Goal: Book appointment/travel/reservation

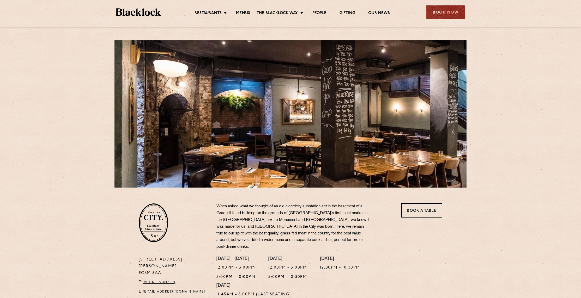
click at [442, 13] on div "Book Now" at bounding box center [445, 12] width 39 height 14
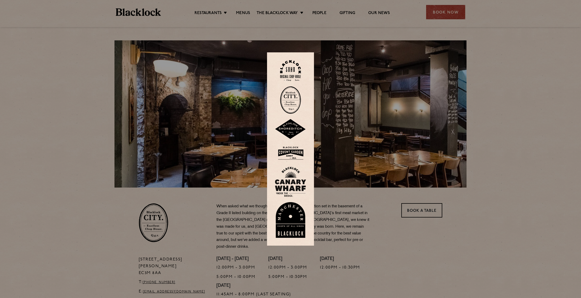
click at [425, 211] on div at bounding box center [290, 149] width 581 height 298
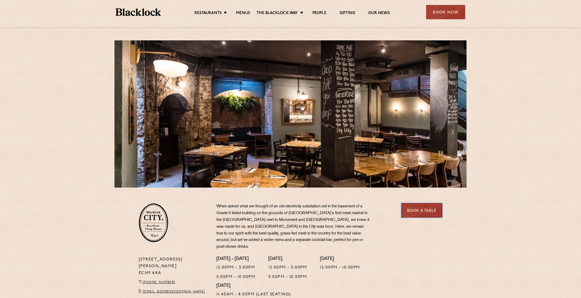
click at [425, 210] on link "Book a Table" at bounding box center [421, 210] width 41 height 14
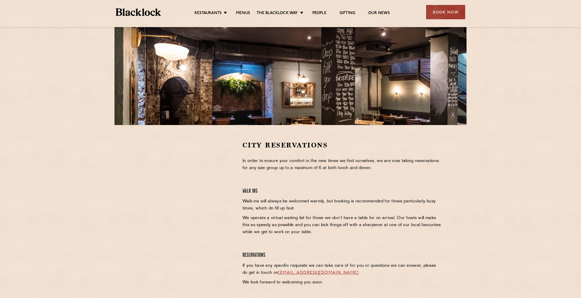
scroll to position [78, 0]
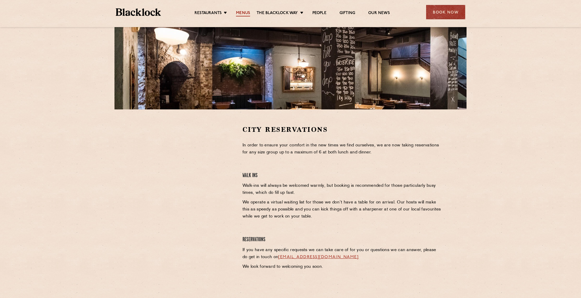
click at [245, 14] on link "Menus" at bounding box center [243, 14] width 14 height 6
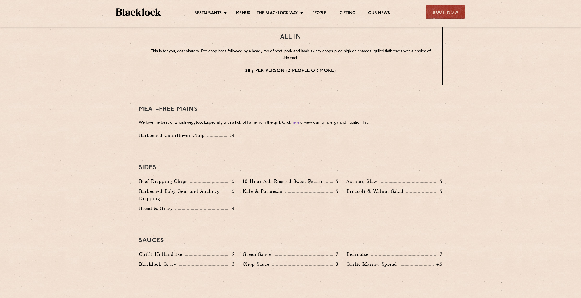
scroll to position [678, 0]
